Goal: Find specific page/section: Find specific page/section

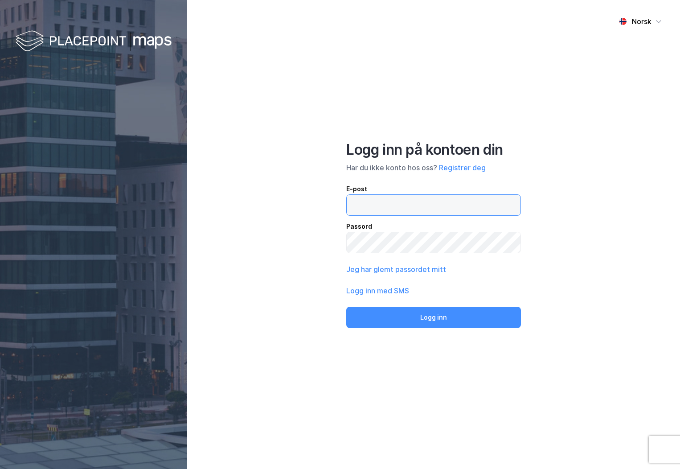
type input "[PERSON_NAME][EMAIL_ADDRESS][DOMAIN_NAME]"
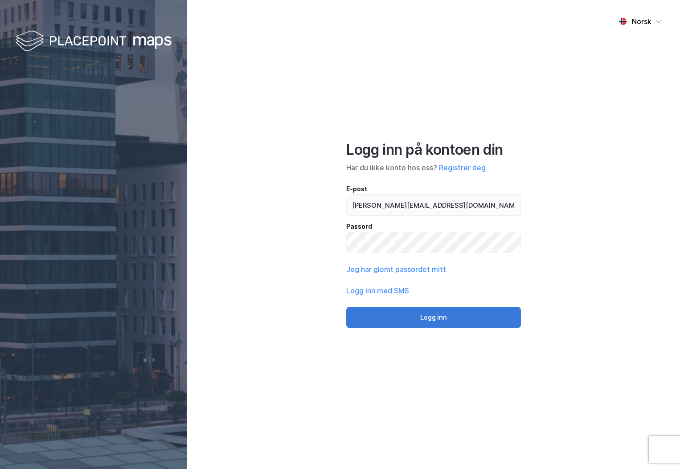
drag, startPoint x: 412, startPoint y: 329, endPoint x: 412, endPoint y: 324, distance: 4.9
click at [413, 328] on div "Norsk Logg inn på kontoen din Har du ikke konto hos oss? Registrer deg E-post […" at bounding box center [433, 234] width 493 height 469
click at [411, 323] on button "Logg inn" at bounding box center [433, 317] width 175 height 21
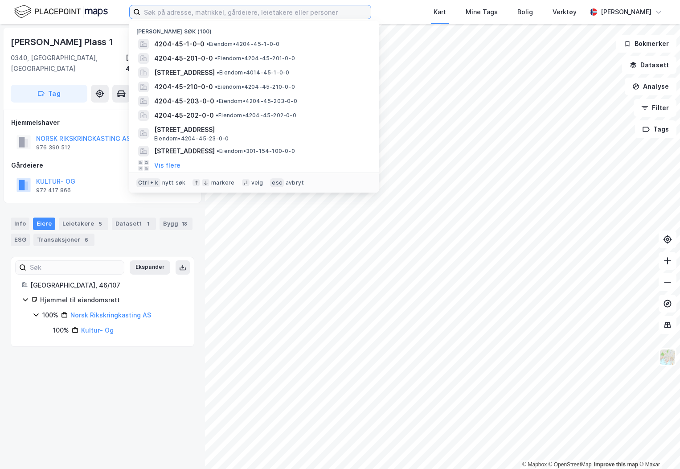
click at [246, 8] on input at bounding box center [255, 11] width 230 height 13
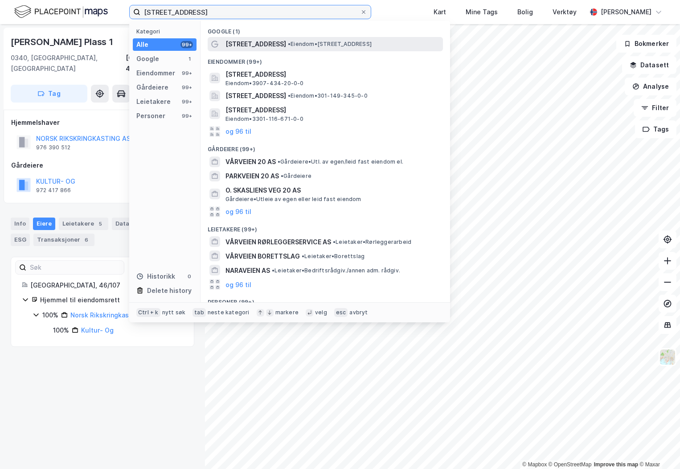
type input "[STREET_ADDRESS]"
click at [243, 41] on span "[STREET_ADDRESS]" at bounding box center [255, 44] width 61 height 11
